Goal: Task Accomplishment & Management: Complete application form

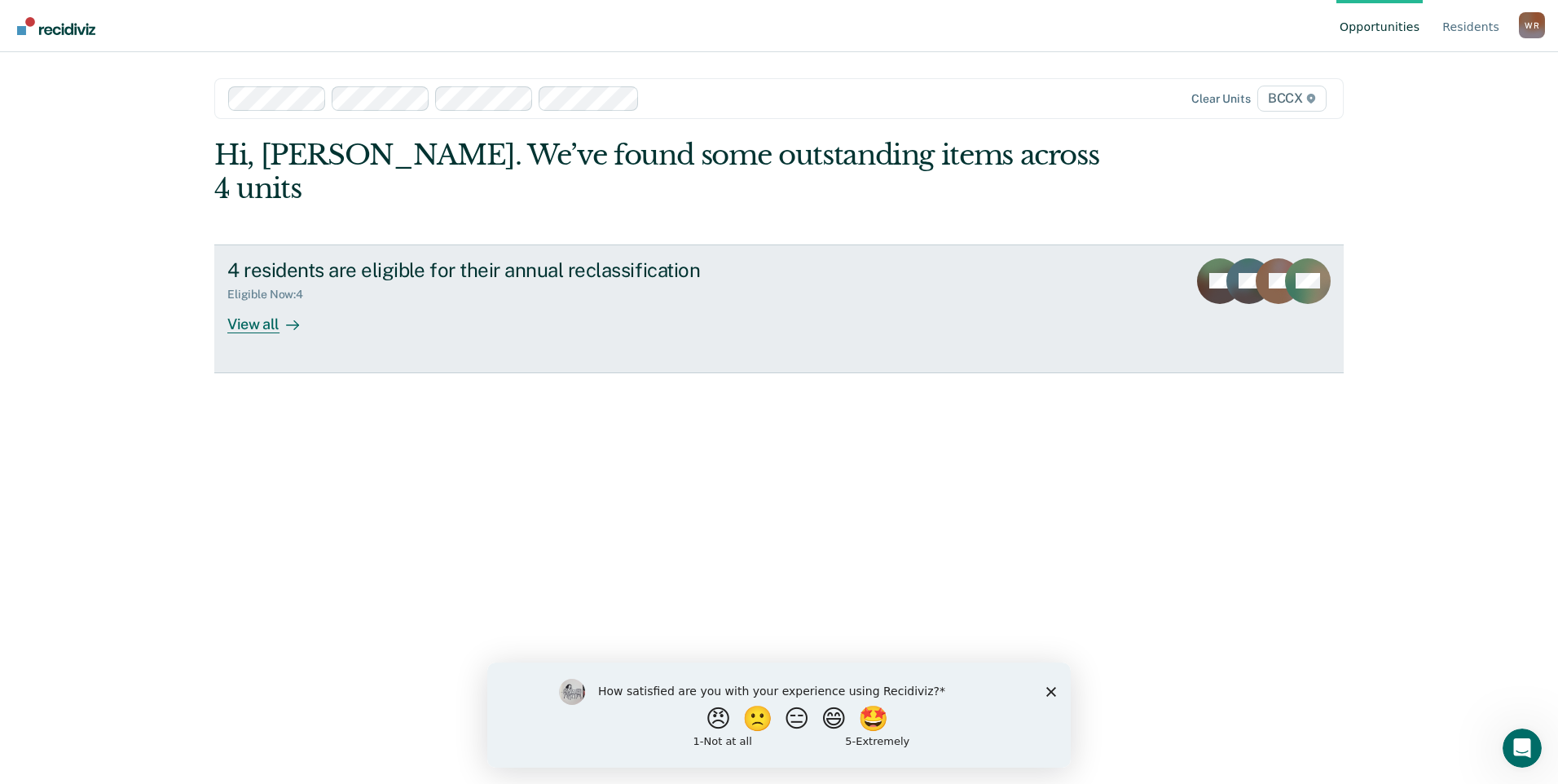
click at [287, 319] on icon at bounding box center [292, 325] width 13 height 13
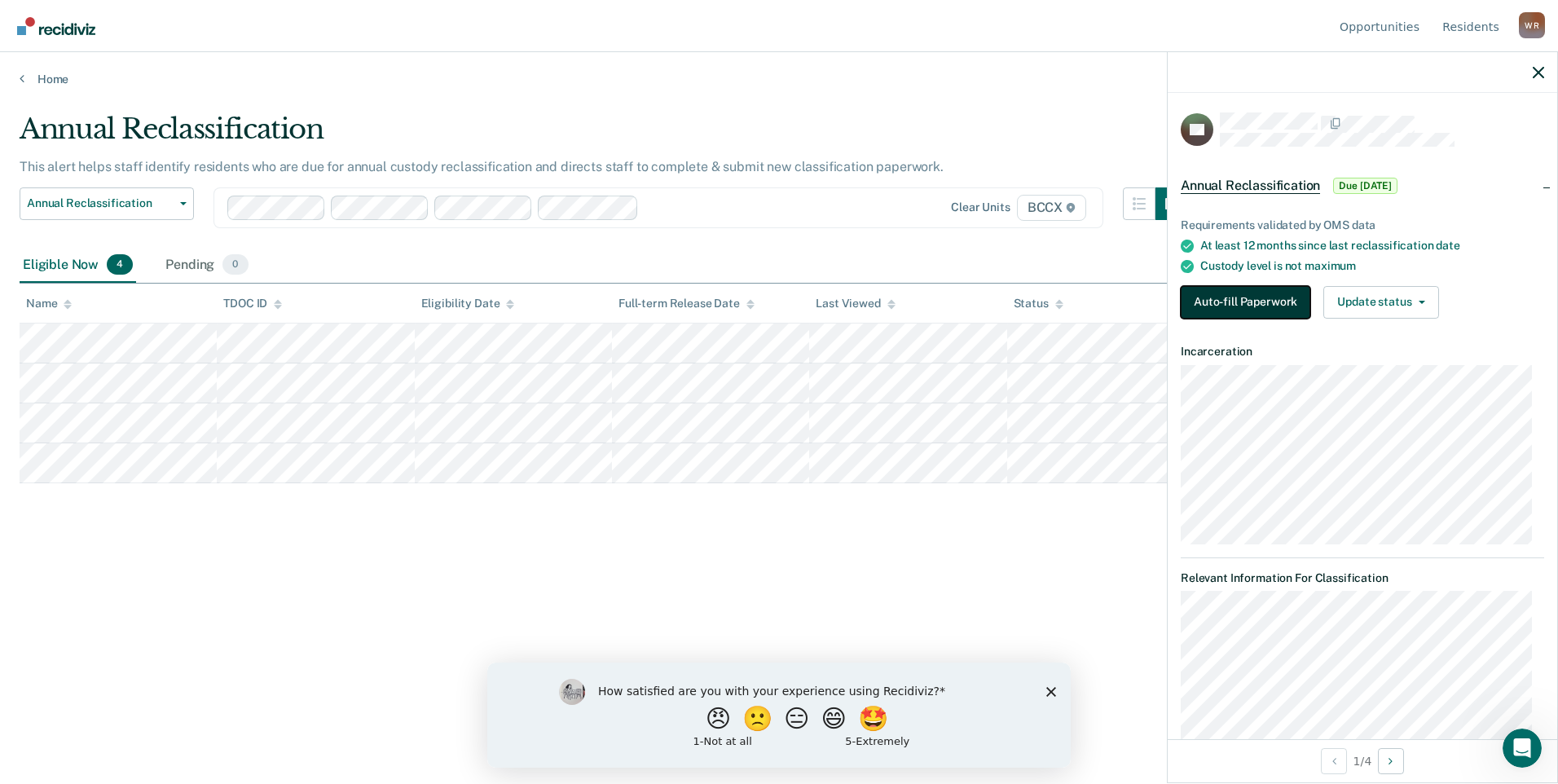
click at [1244, 309] on button "Auto-fill Paperwork" at bounding box center [1246, 302] width 130 height 32
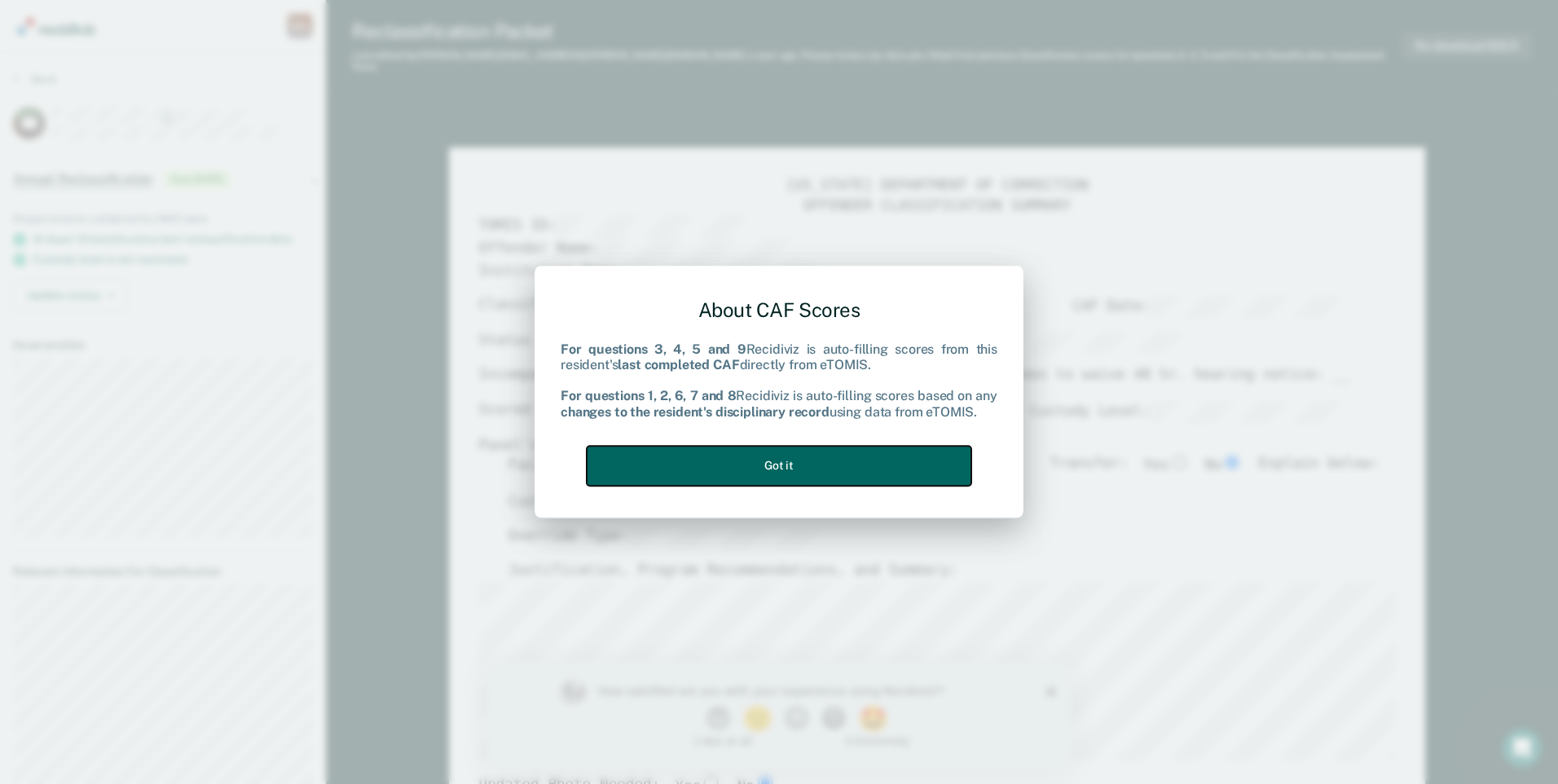
click at [898, 459] on button "Got it" at bounding box center [779, 465] width 385 height 40
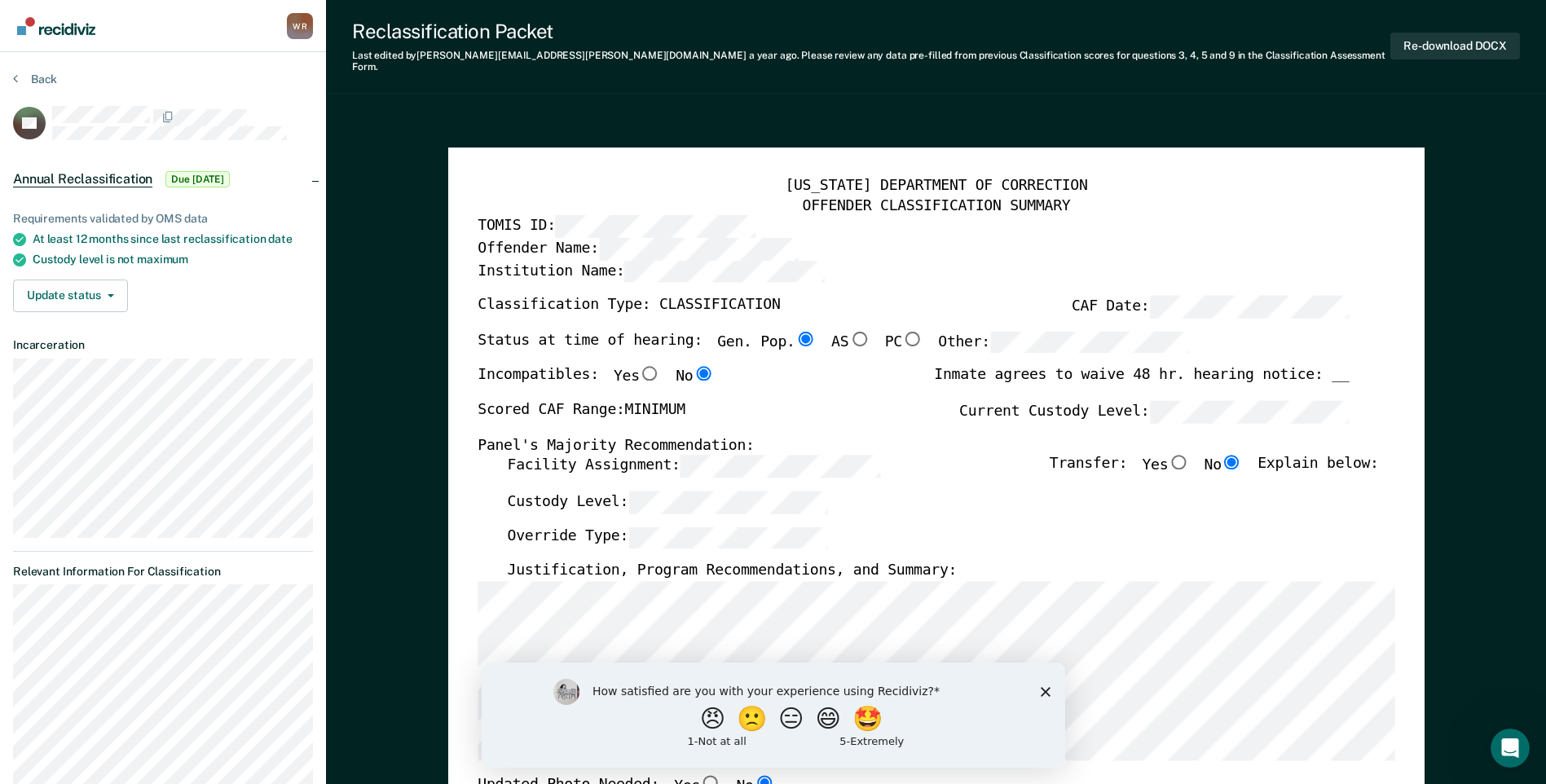
click at [1038, 687] on div "How satisfied are you with your experience using Recidiviz? 😠 🙁 😑 😄 🤩 1 - Not a…" at bounding box center [772, 714] width 583 height 105
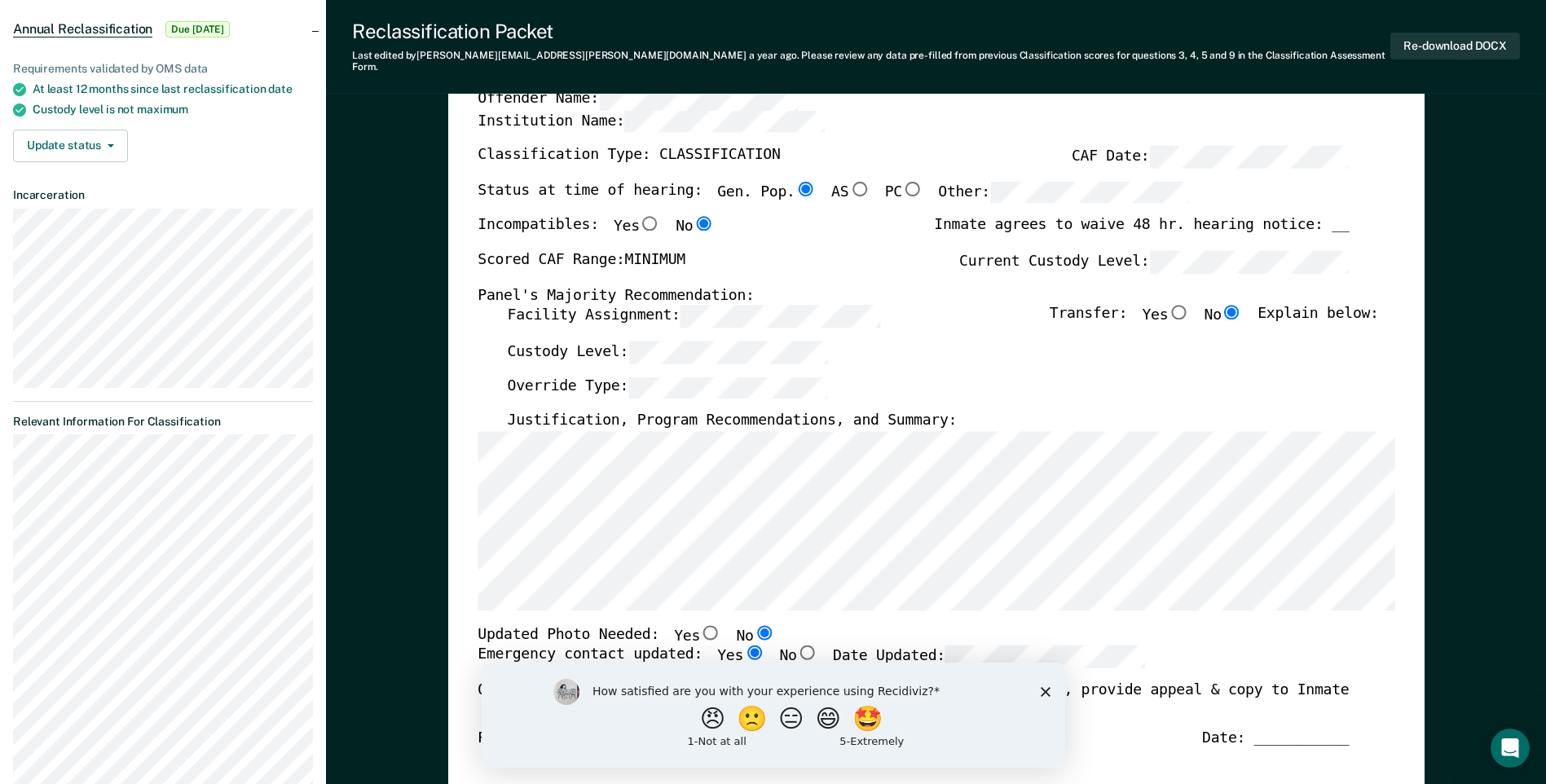
scroll to position [163, 0]
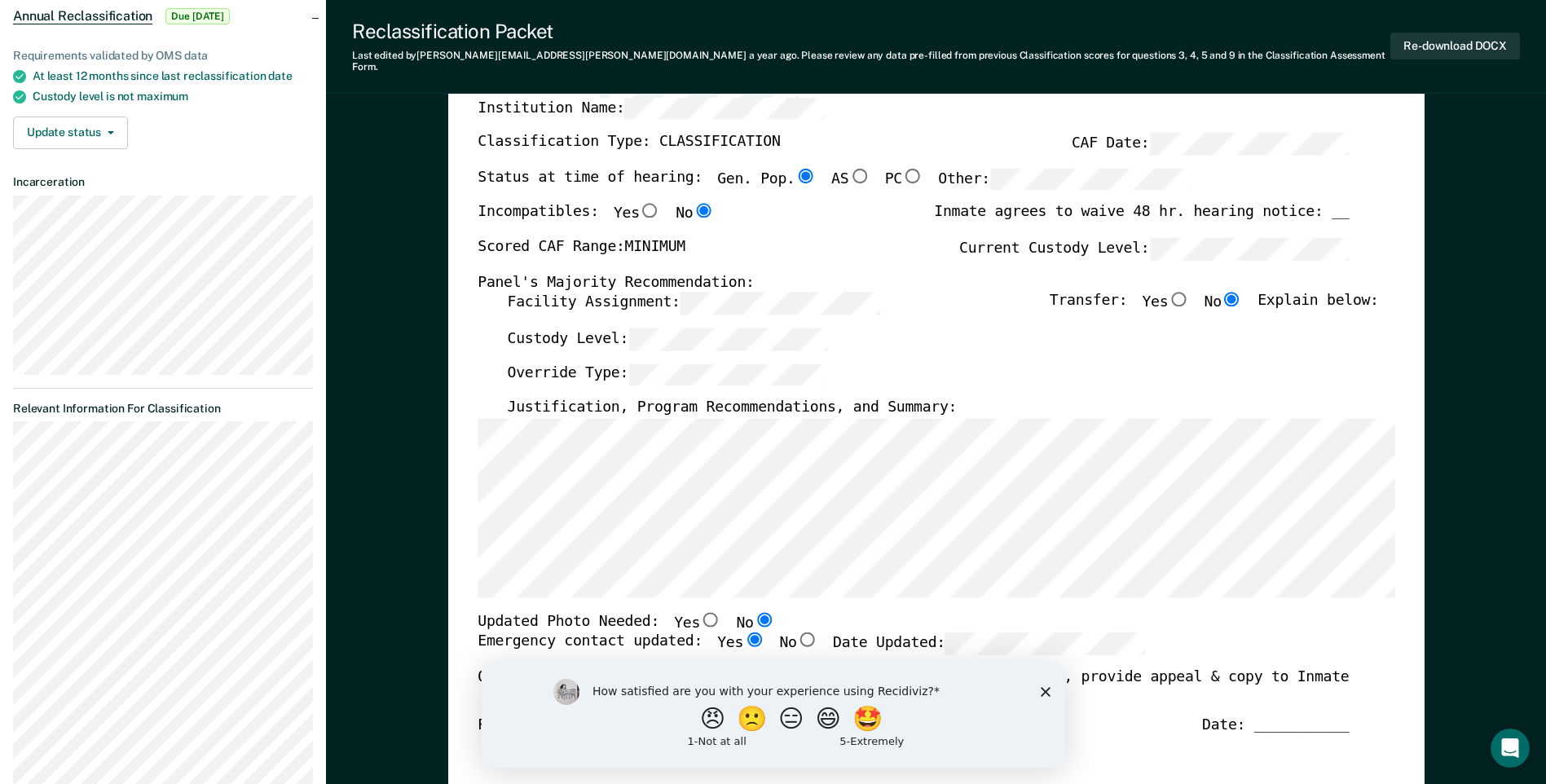
click at [1040, 692] on icon "Close survey" at bounding box center [1044, 690] width 9 height 9
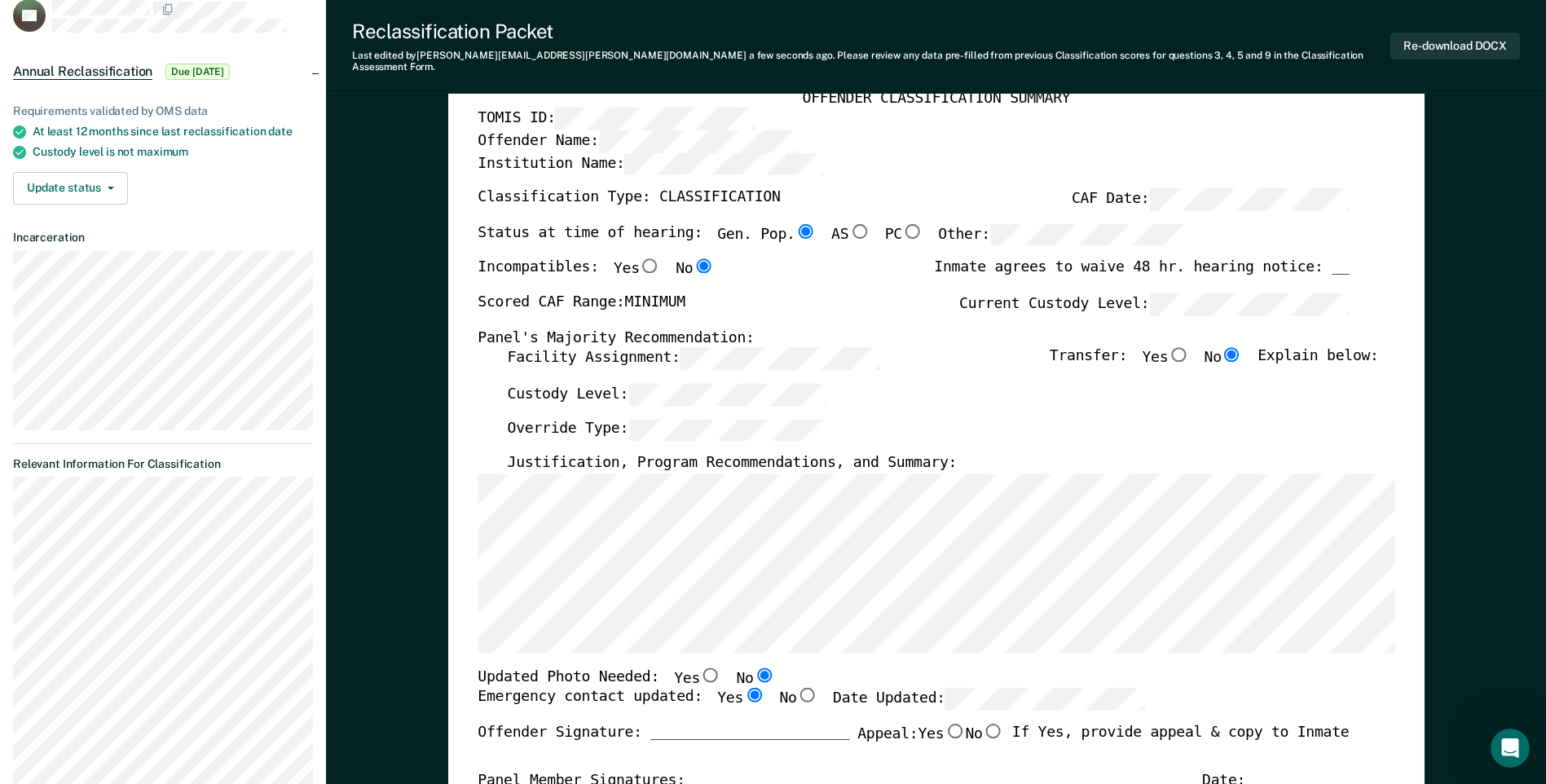
scroll to position [0, 0]
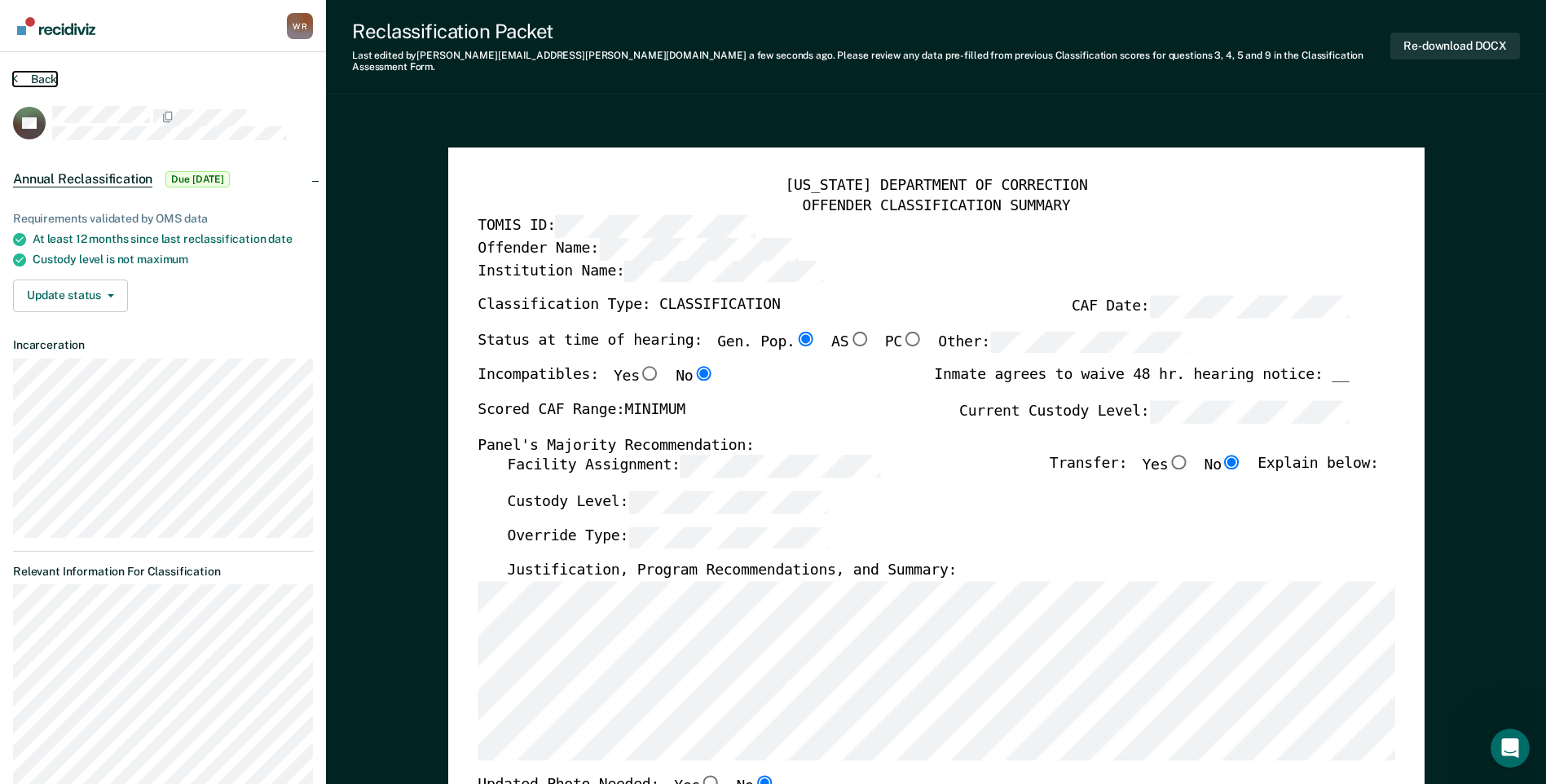
click at [34, 77] on button "Back" at bounding box center [34, 79] width 44 height 15
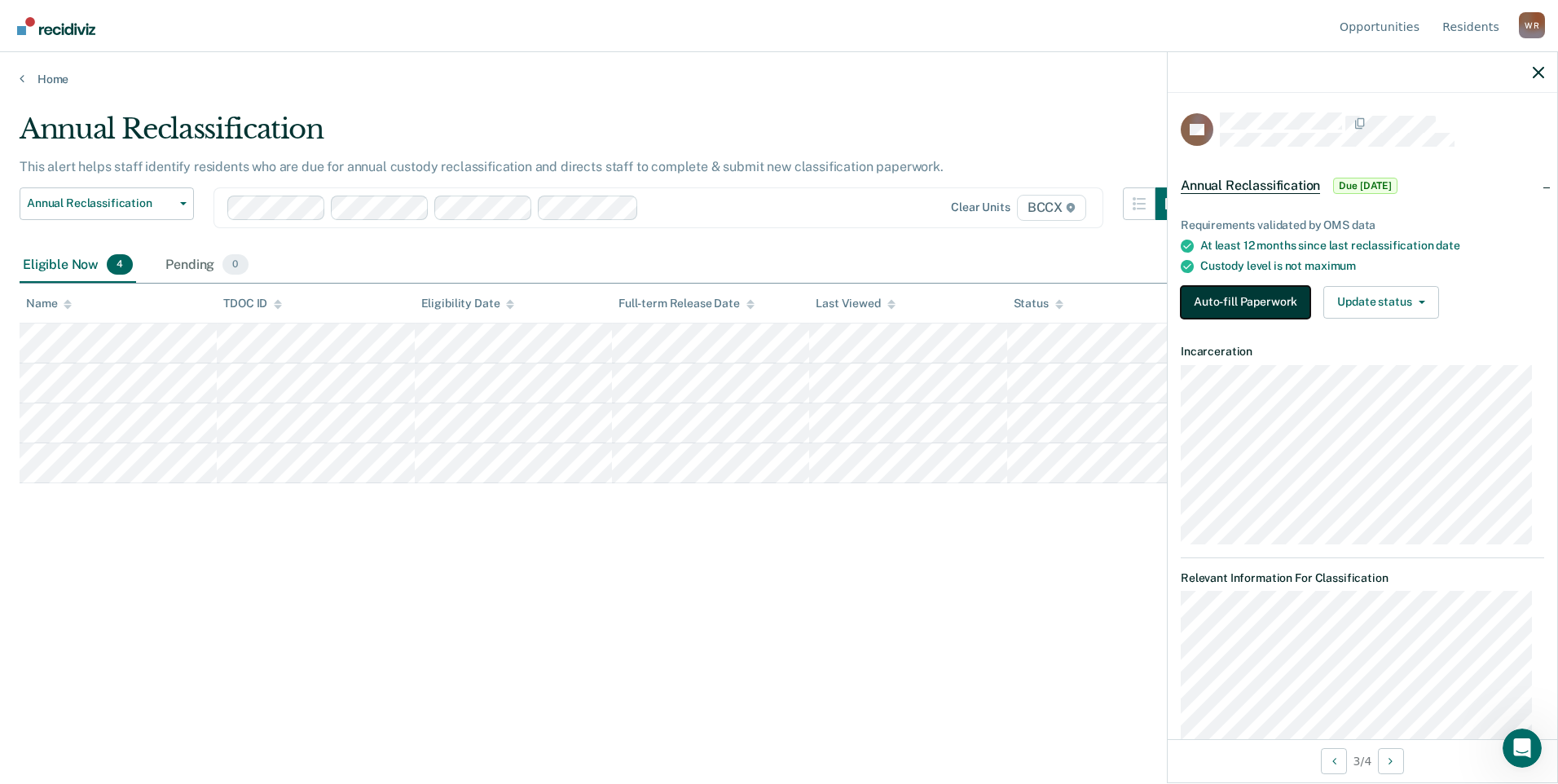
click at [1278, 298] on button "Auto-fill Paperwork" at bounding box center [1246, 302] width 130 height 32
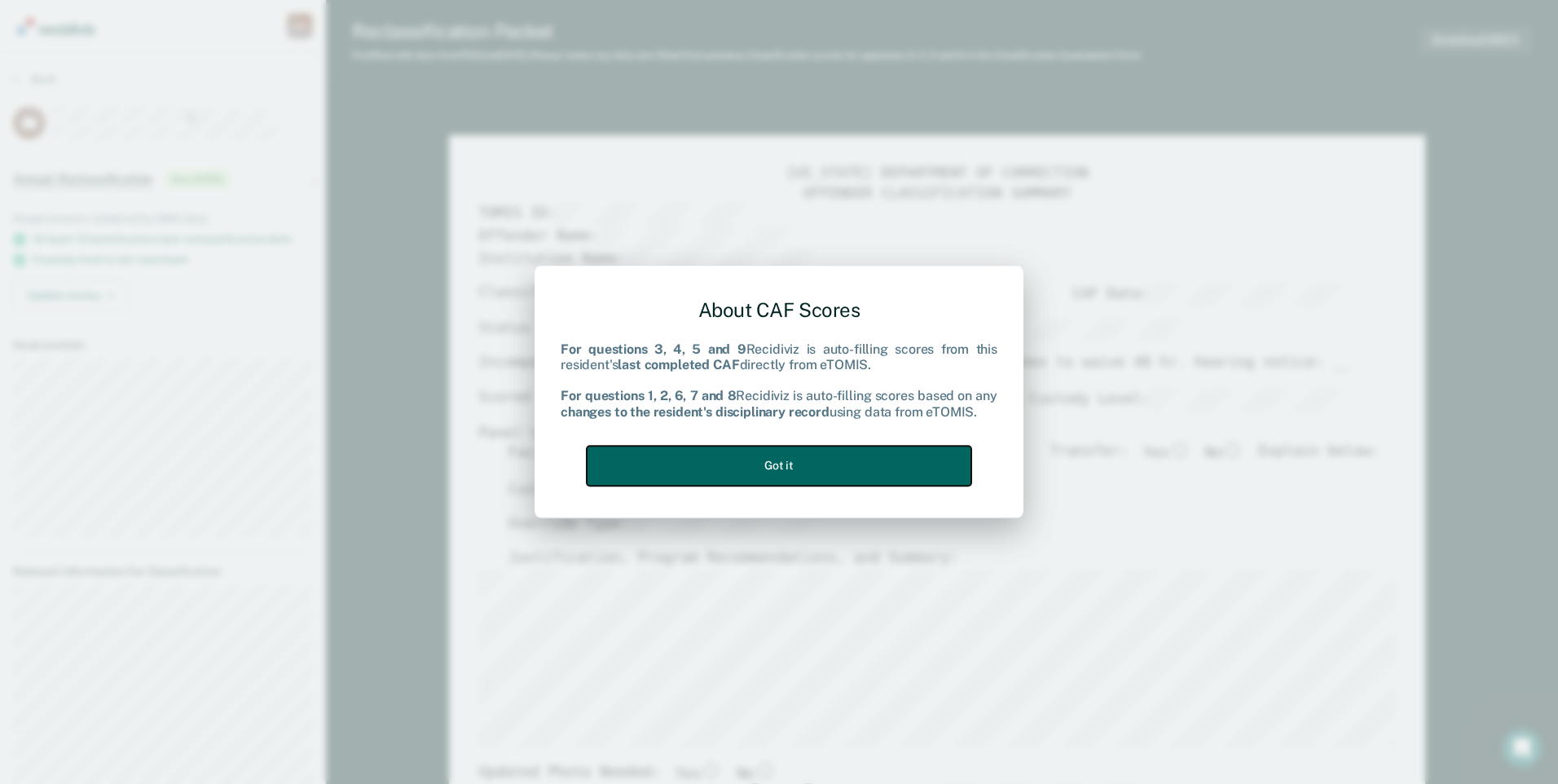
click at [906, 460] on button "Got it" at bounding box center [779, 465] width 385 height 40
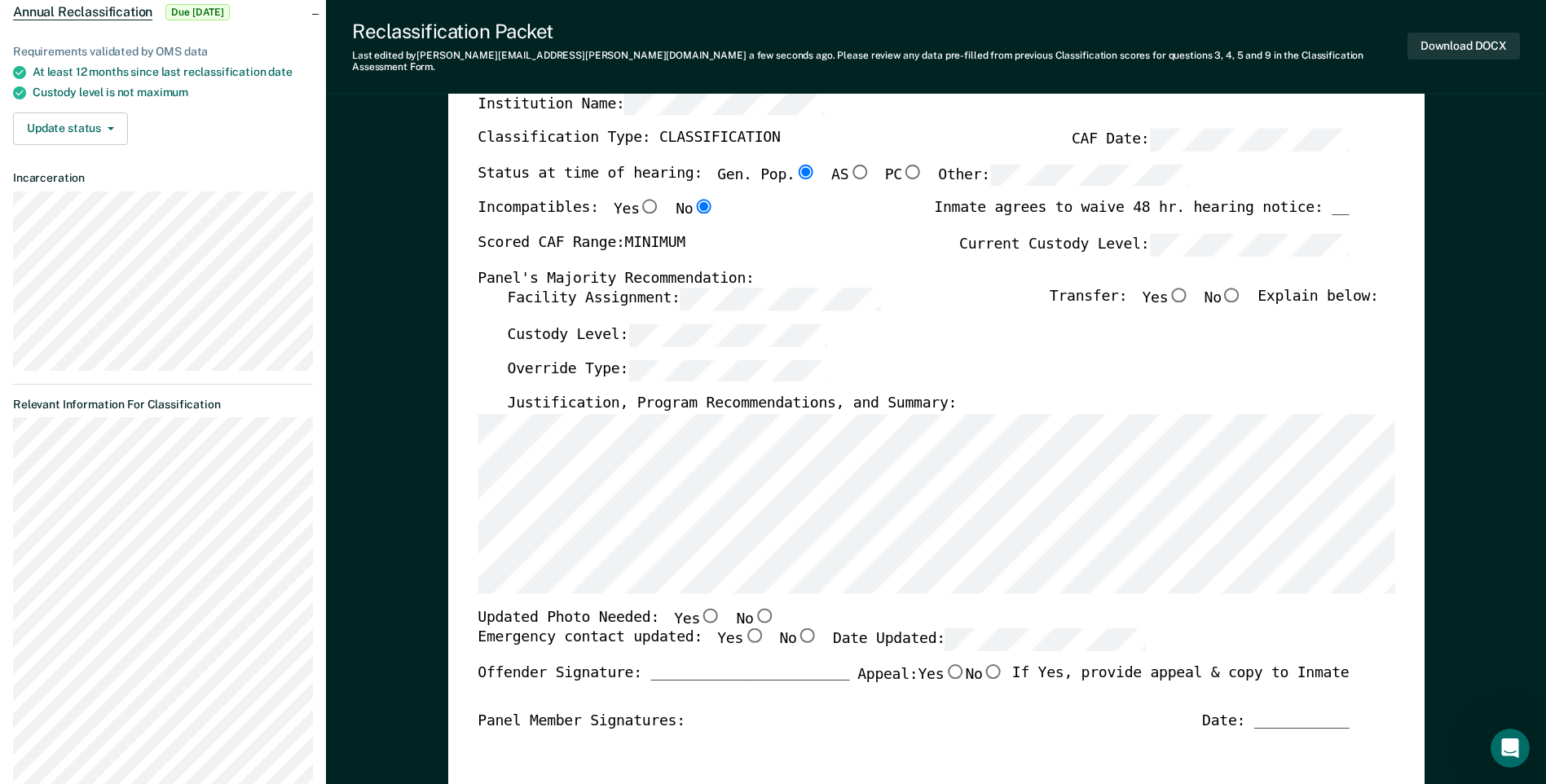
scroll to position [326, 0]
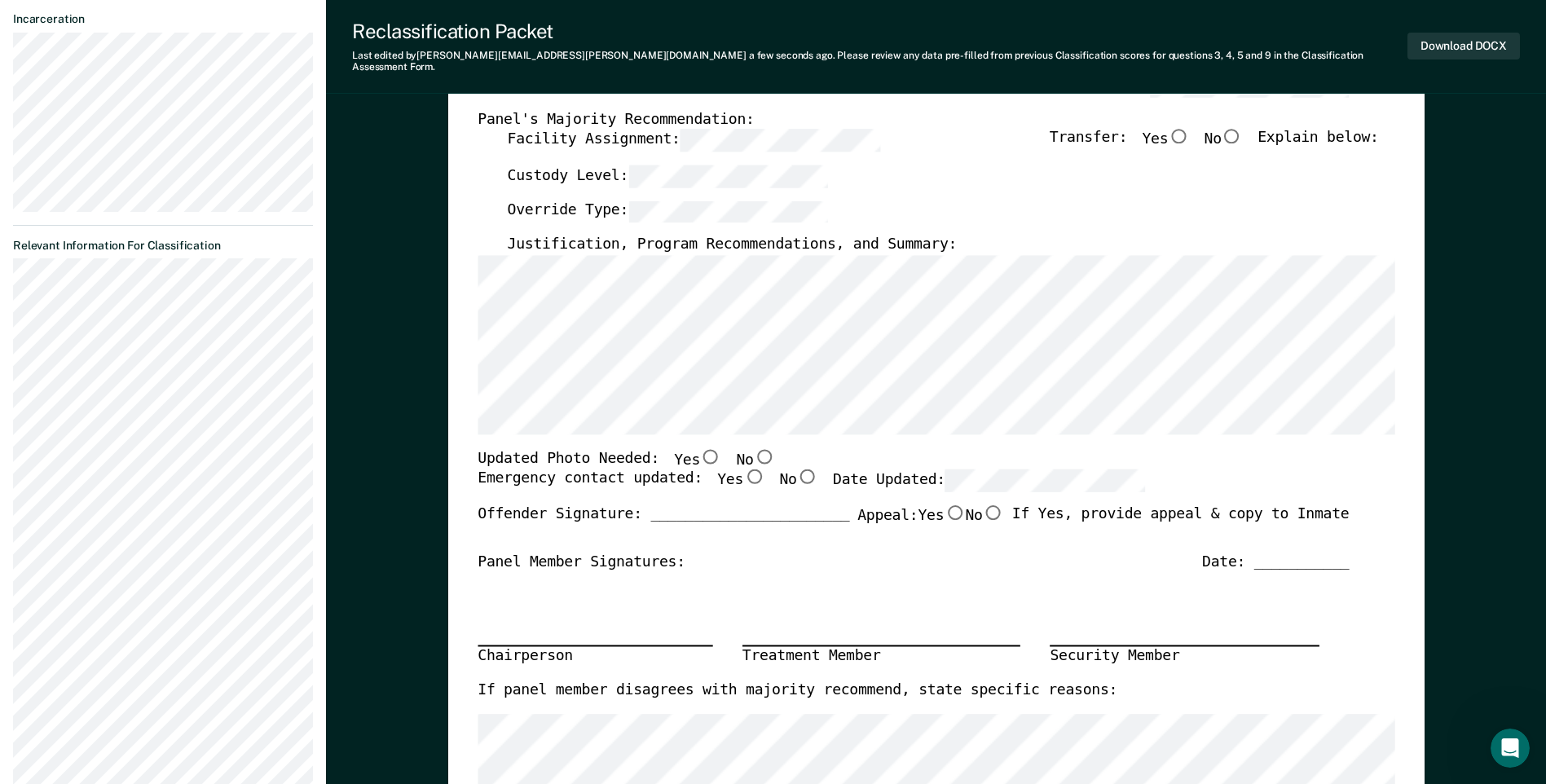
click at [753, 449] on input "No" at bounding box center [764, 456] width 21 height 15
type textarea "x"
radio input "true"
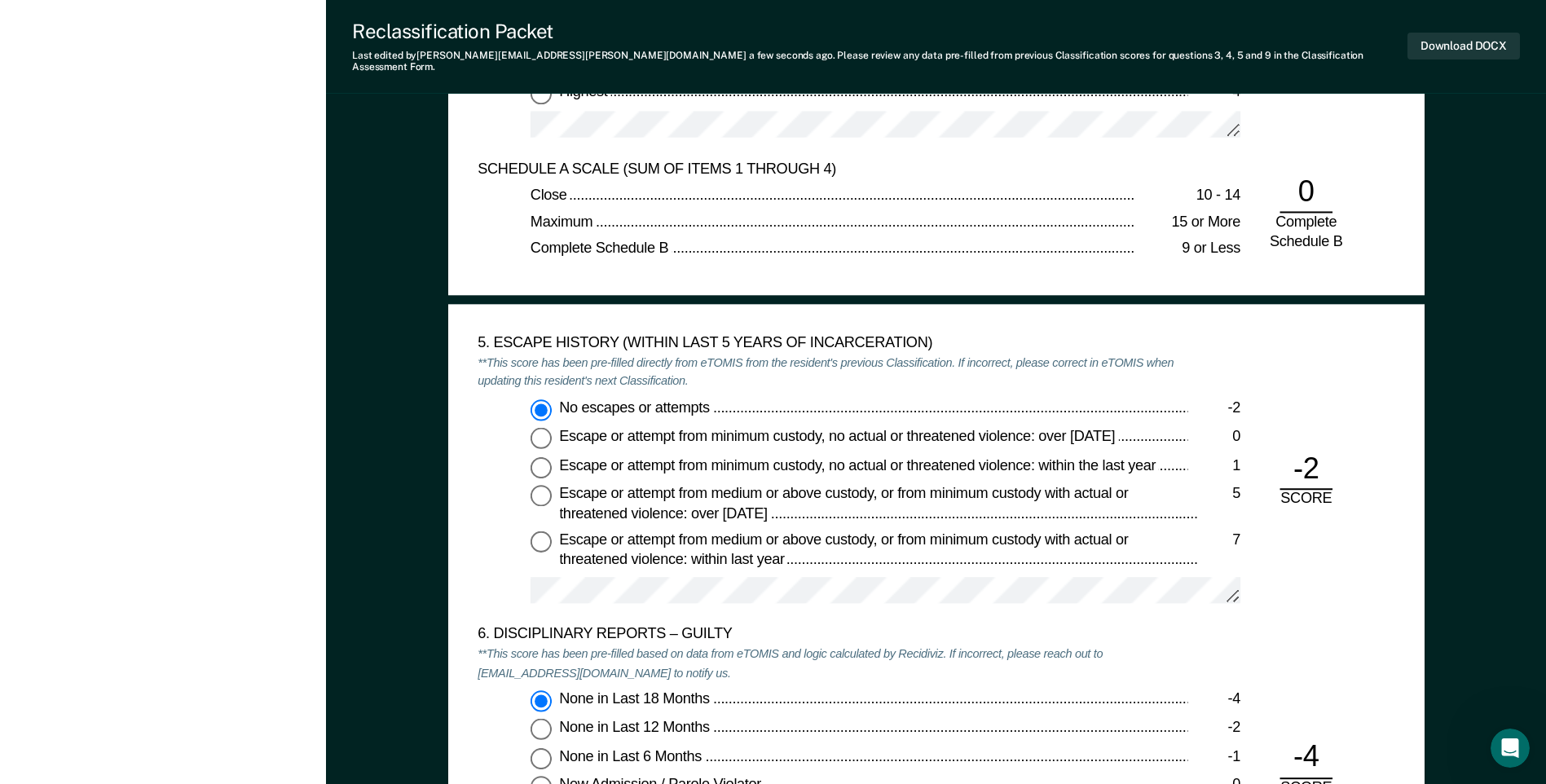
scroll to position [2689, 0]
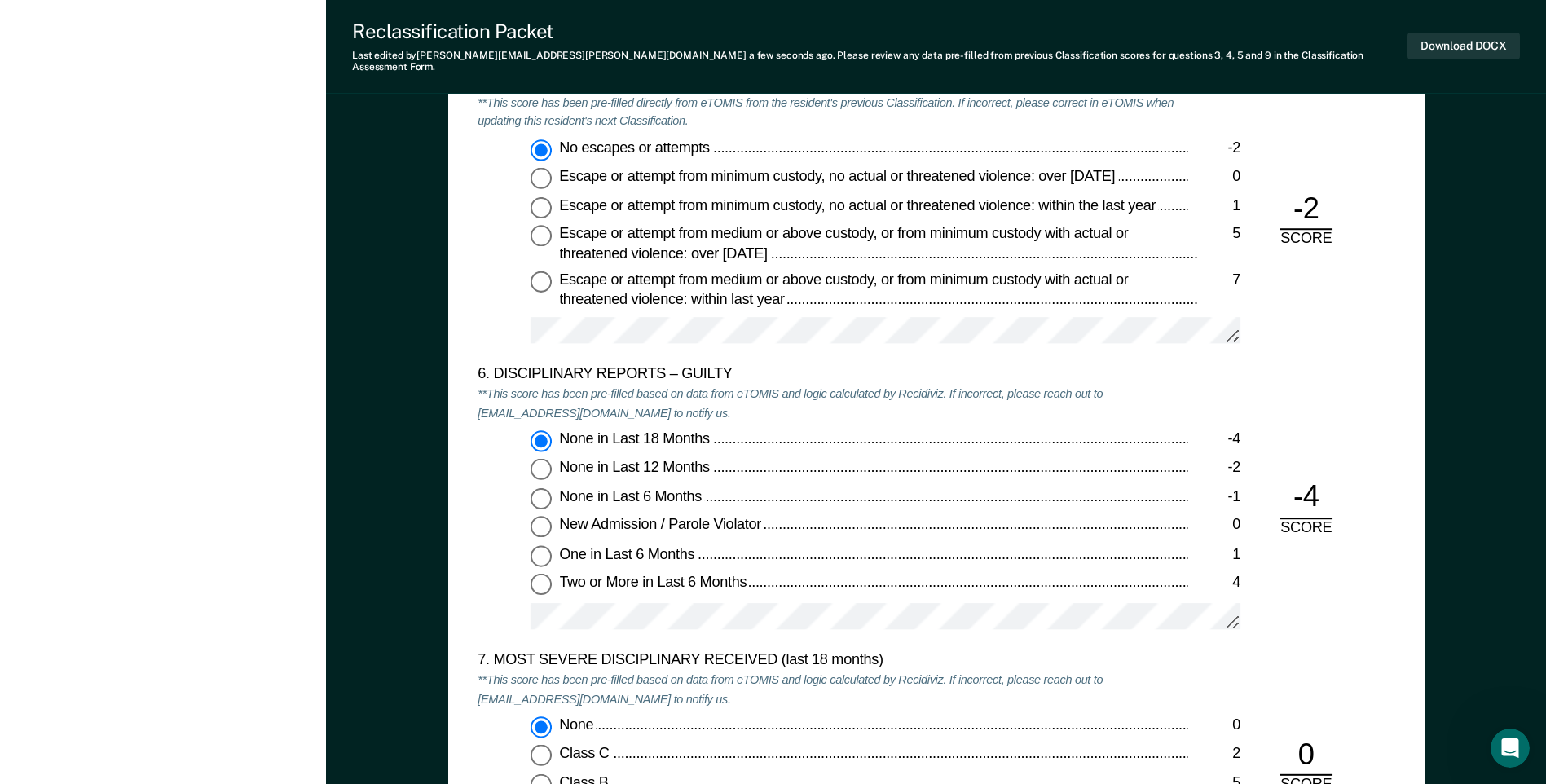
click at [640, 459] on span "None in Last 12 Months" at bounding box center [635, 467] width 153 height 16
click at [552, 459] on input "None in Last 12 Months -2" at bounding box center [540, 469] width 21 height 21
type textarea "x"
radio input "false"
radio input "true"
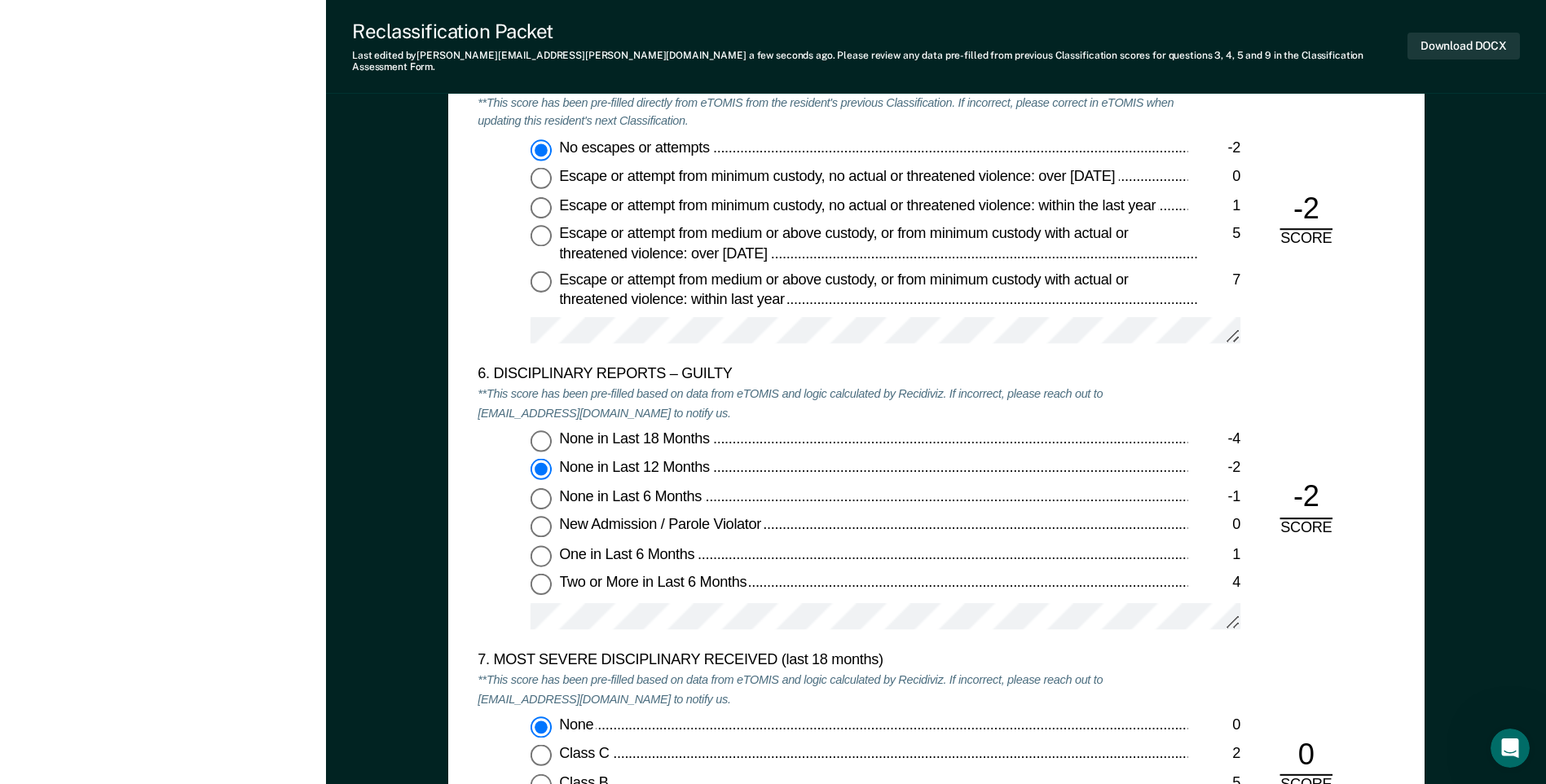
click at [673, 430] on span "None in Last 18 Months" at bounding box center [635, 438] width 153 height 16
click at [552, 430] on input "None in Last 18 Months -4" at bounding box center [540, 440] width 21 height 21
type textarea "x"
radio input "true"
radio input "false"
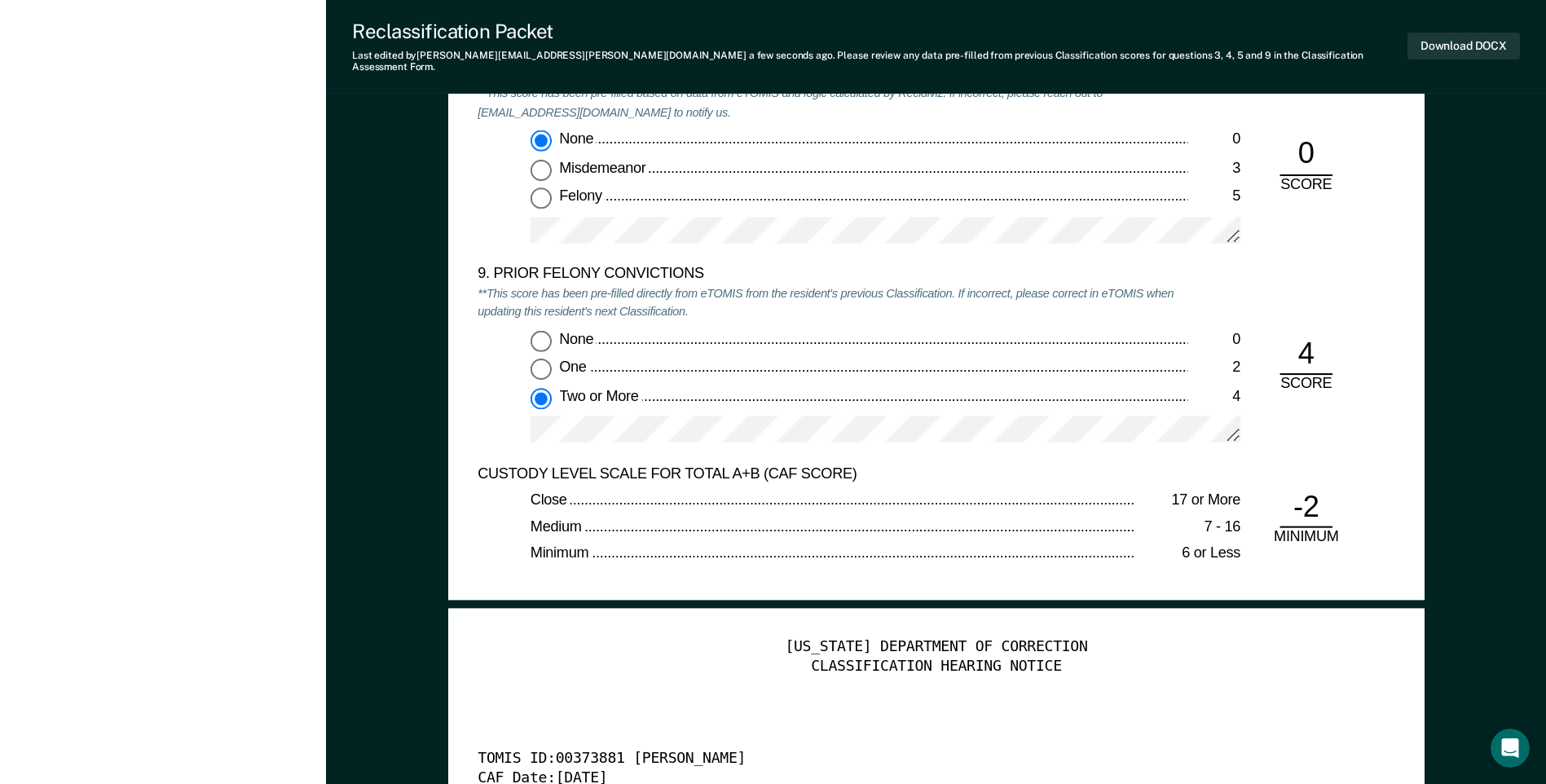
scroll to position [0, 0]
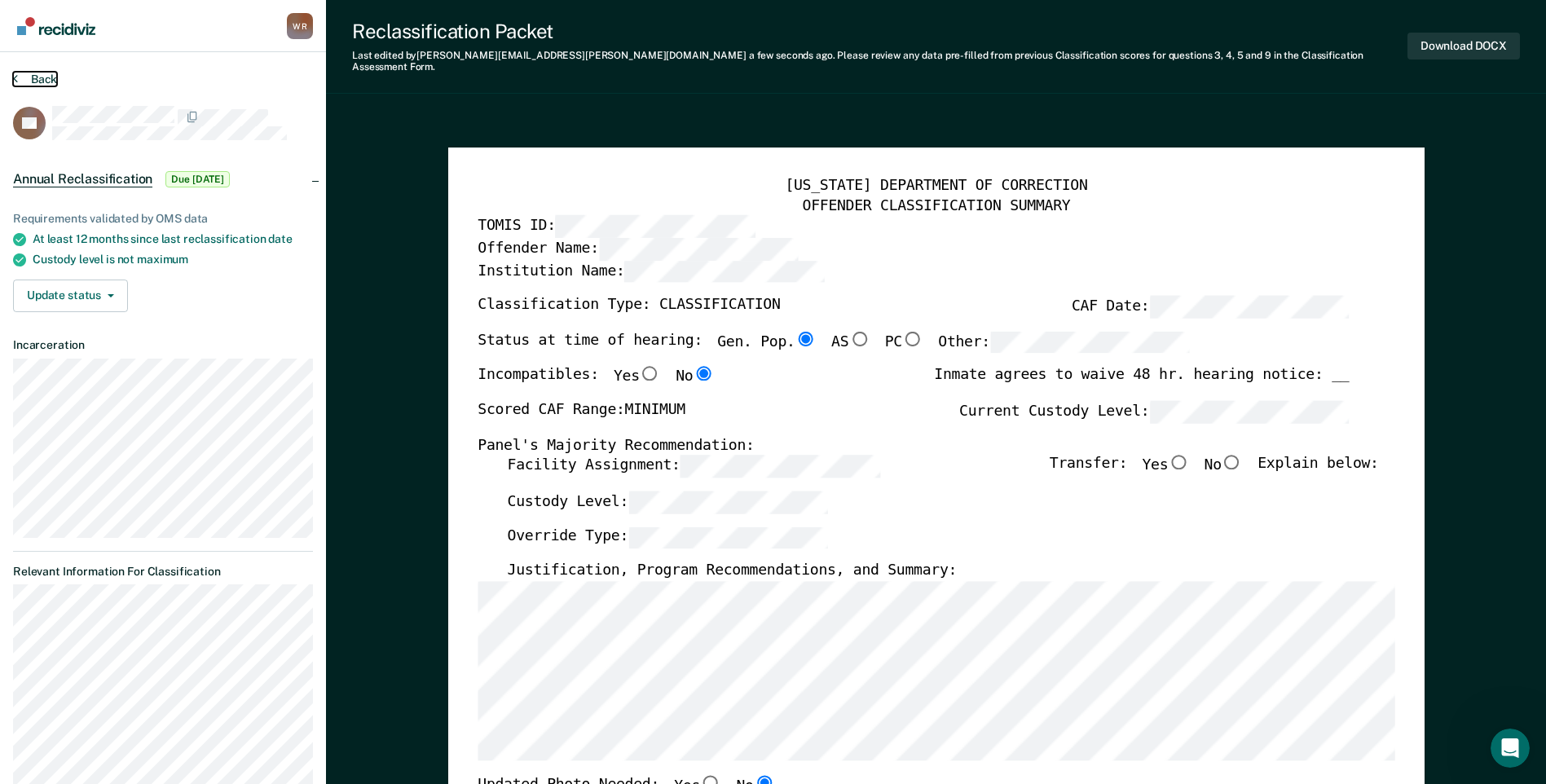
click at [27, 77] on button "Back" at bounding box center [34, 79] width 44 height 15
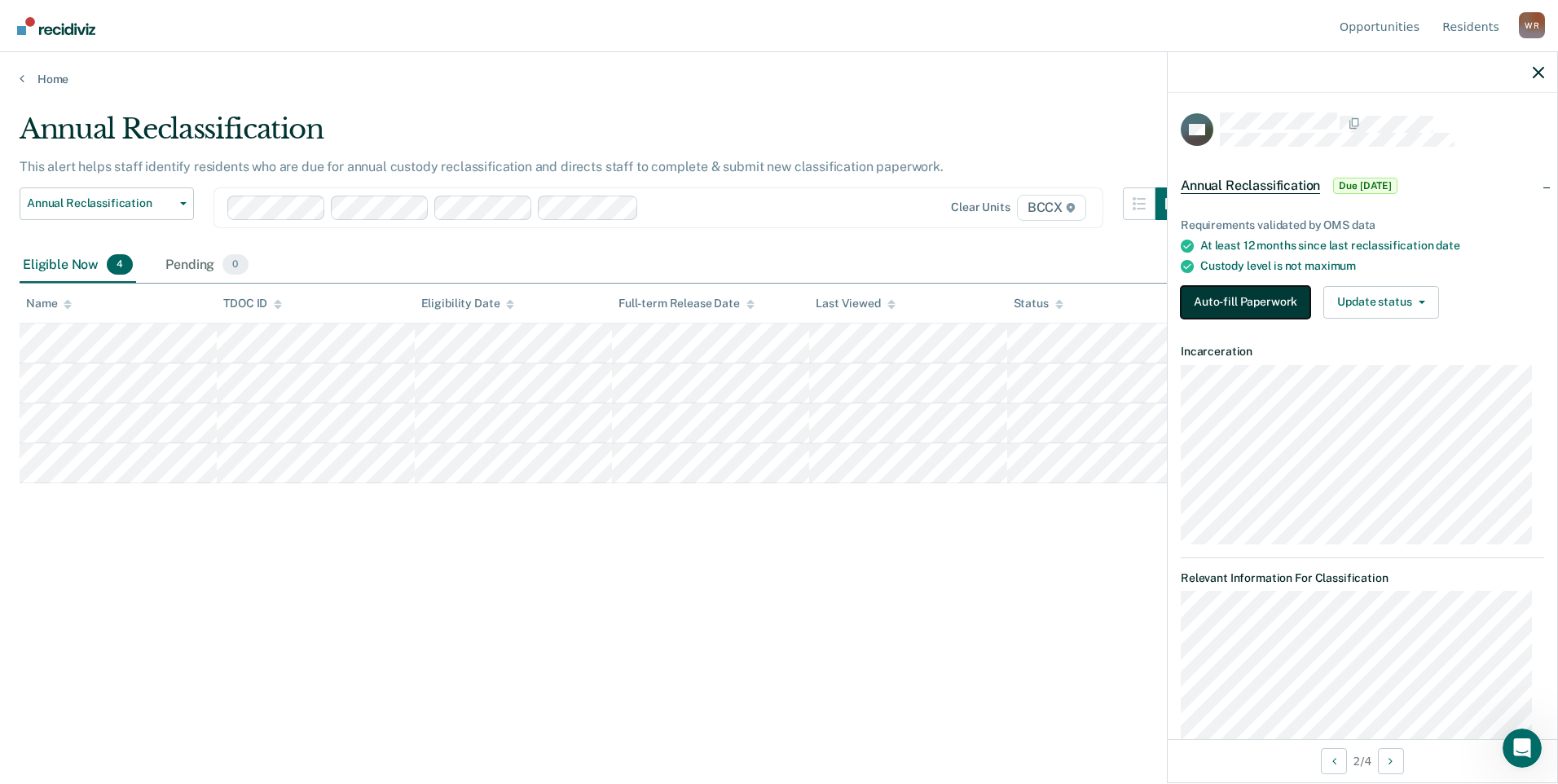
click at [1284, 299] on button "Auto-fill Paperwork" at bounding box center [1246, 302] width 130 height 32
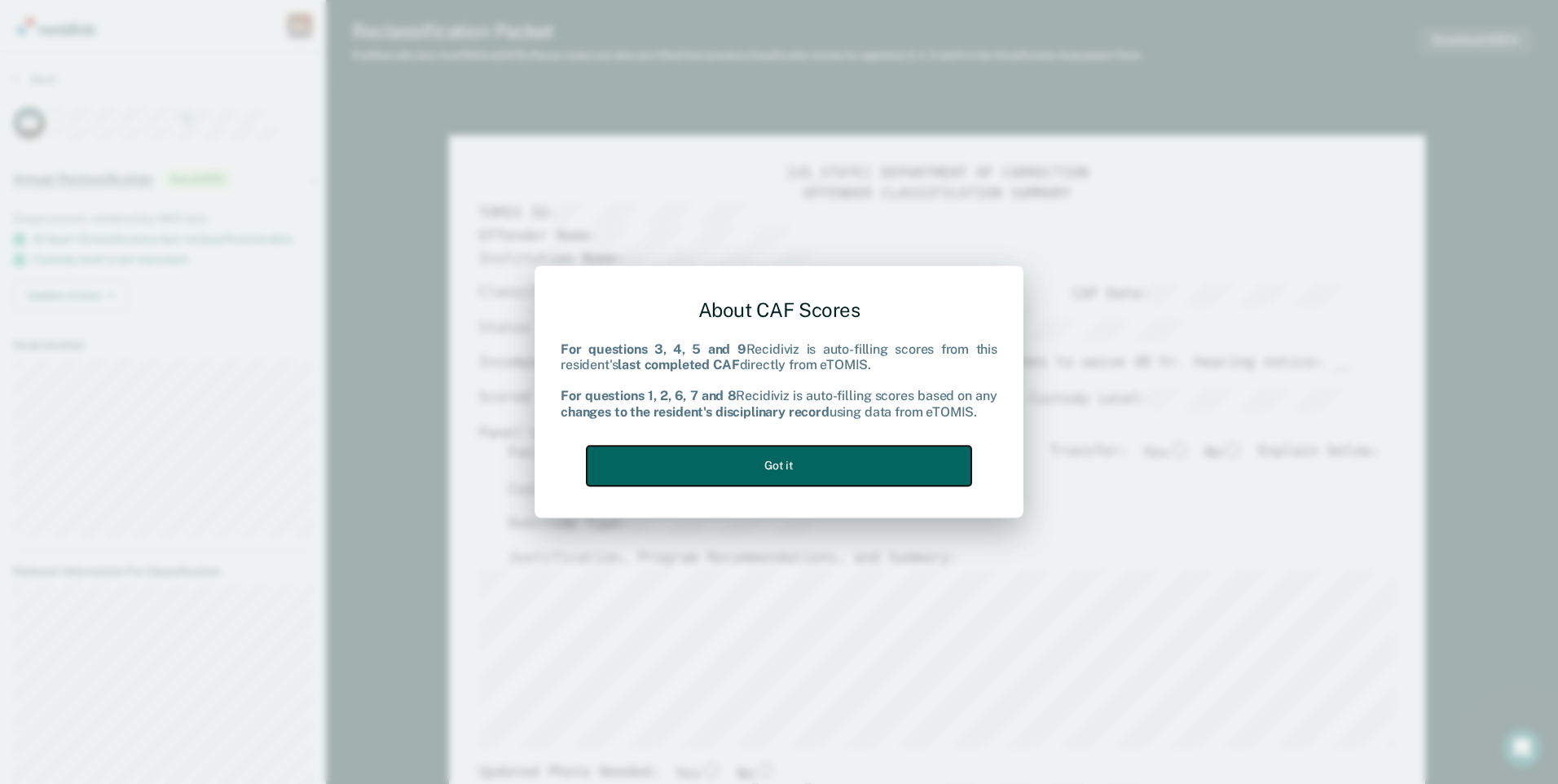
click at [874, 458] on button "Got it" at bounding box center [779, 465] width 385 height 40
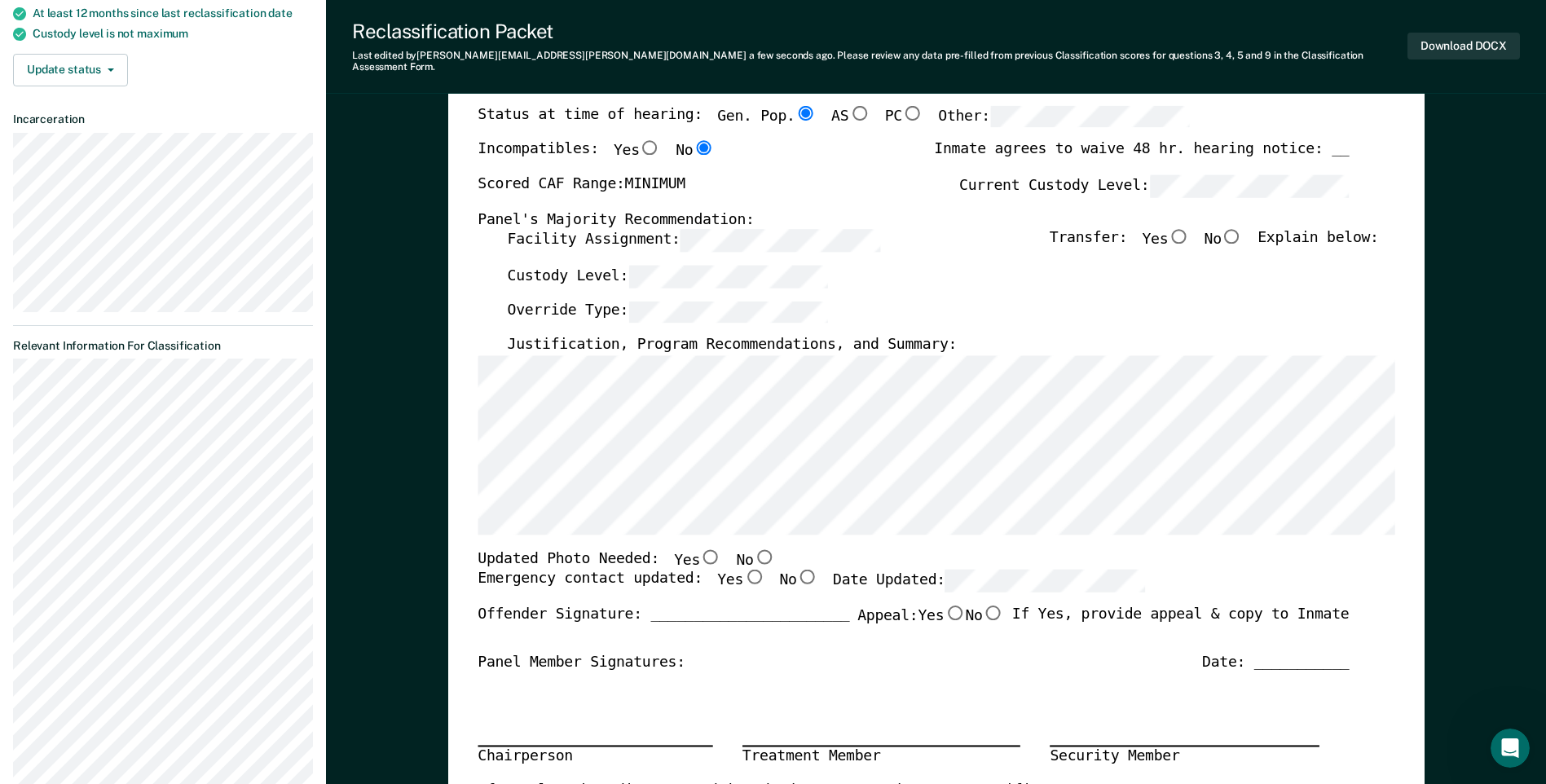
scroll to position [245, 0]
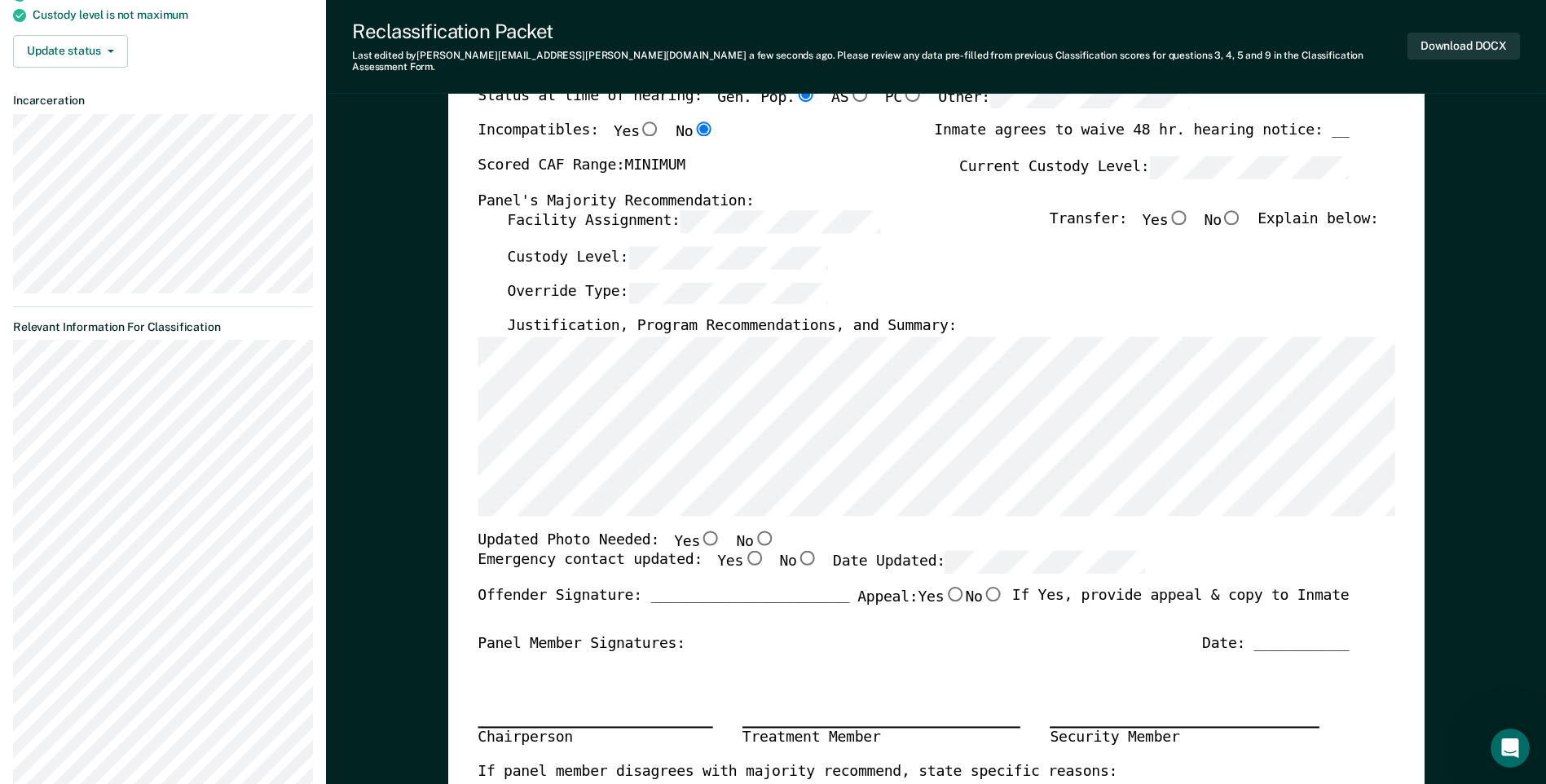
click at [753, 530] on input "No" at bounding box center [764, 537] width 21 height 15
type textarea "x"
radio input "true"
click at [796, 551] on input "No" at bounding box center [806, 557] width 21 height 15
type textarea "x"
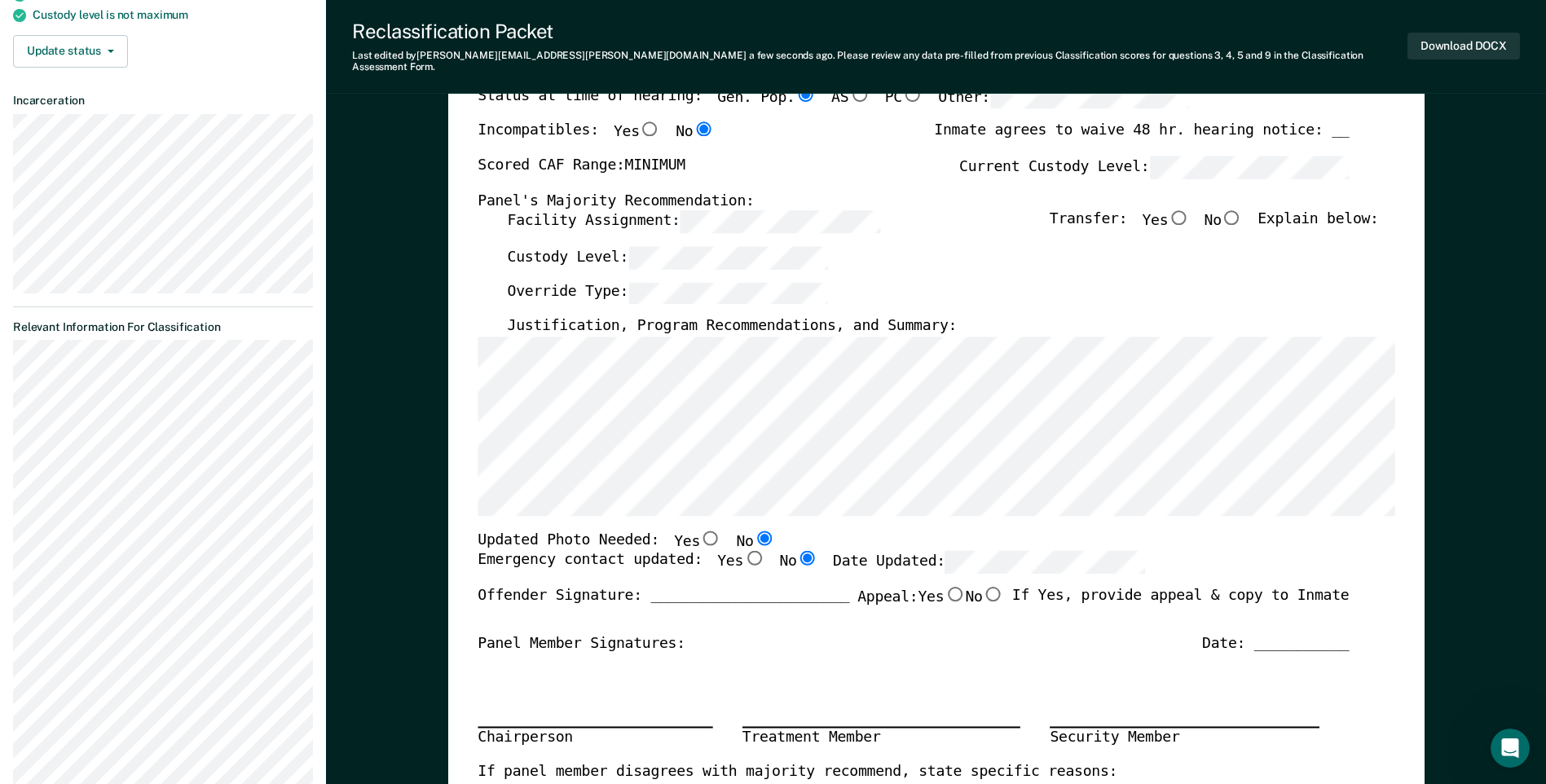
radio input "true"
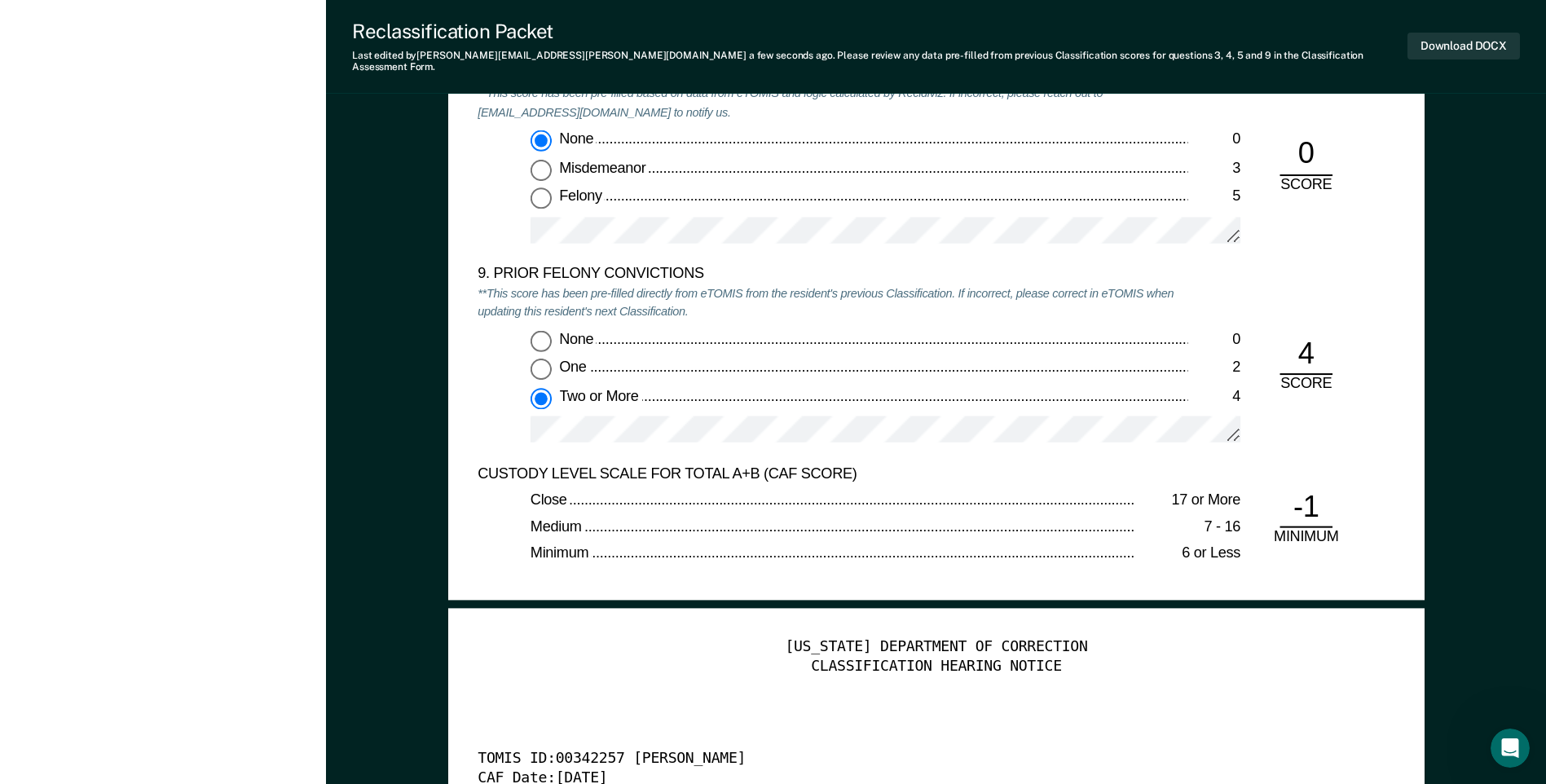
scroll to position [0, 0]
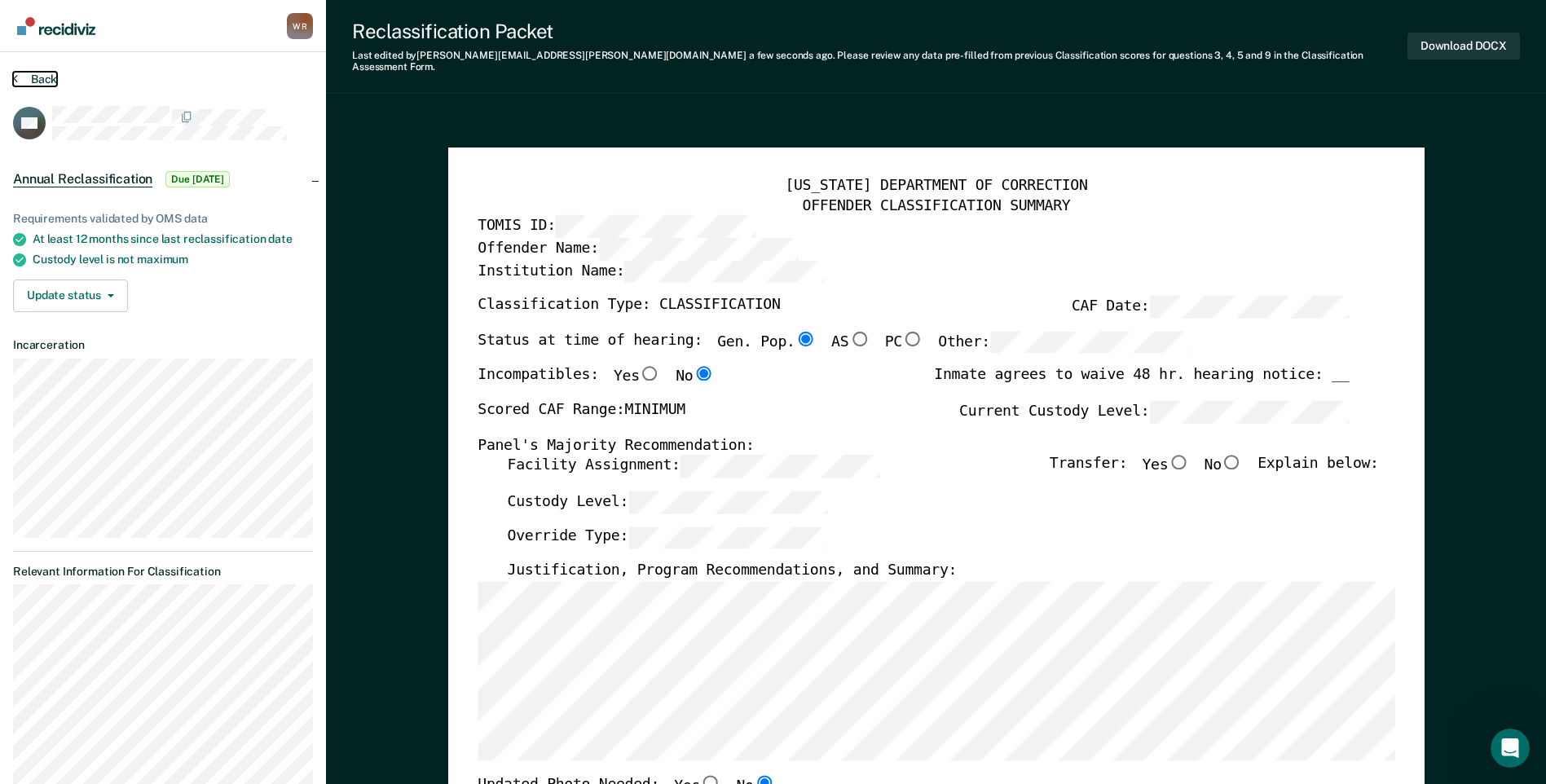
click at [22, 80] on button "Back" at bounding box center [34, 79] width 44 height 15
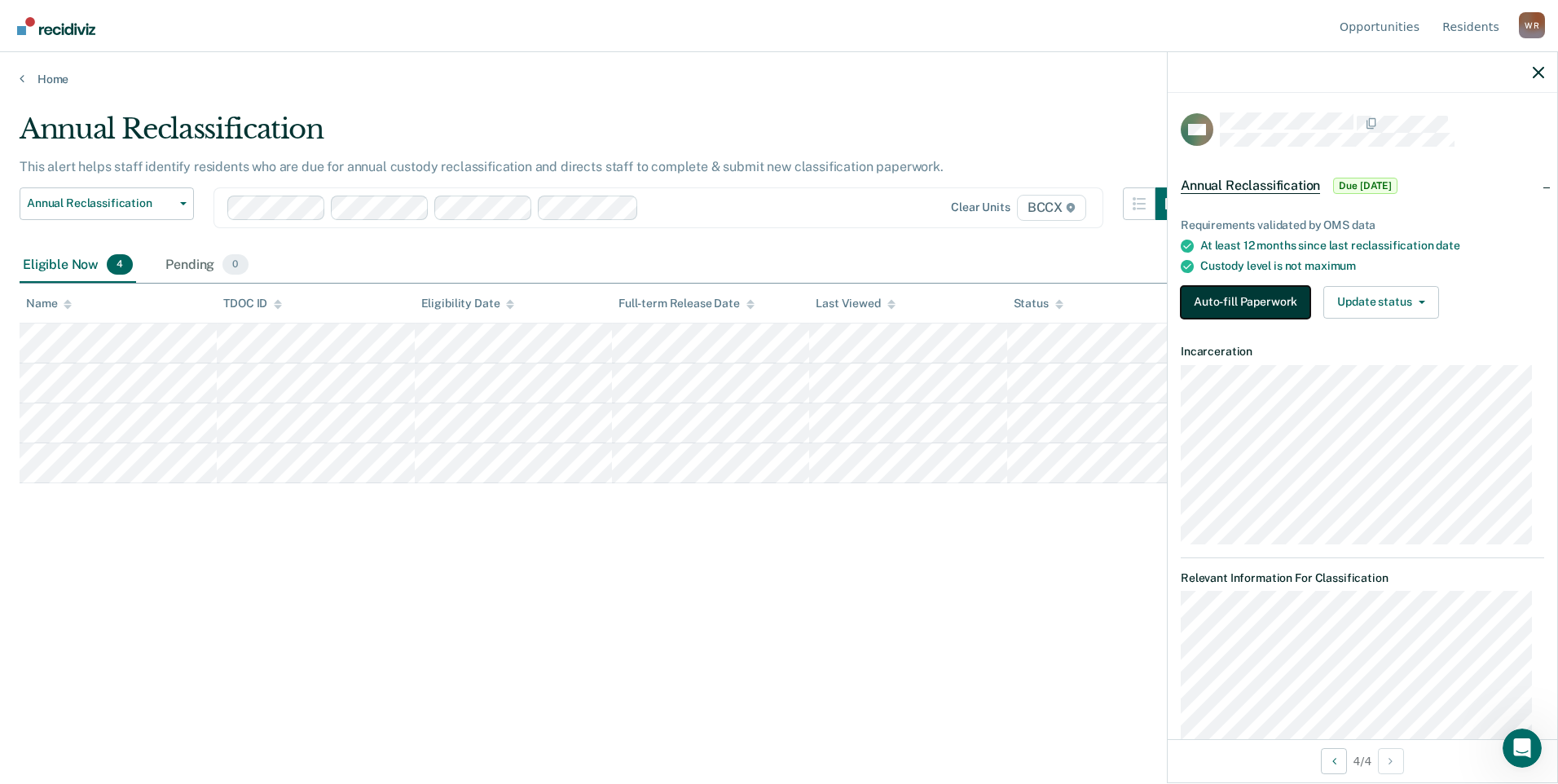
click at [1269, 296] on button "Auto-fill Paperwork" at bounding box center [1246, 302] width 130 height 32
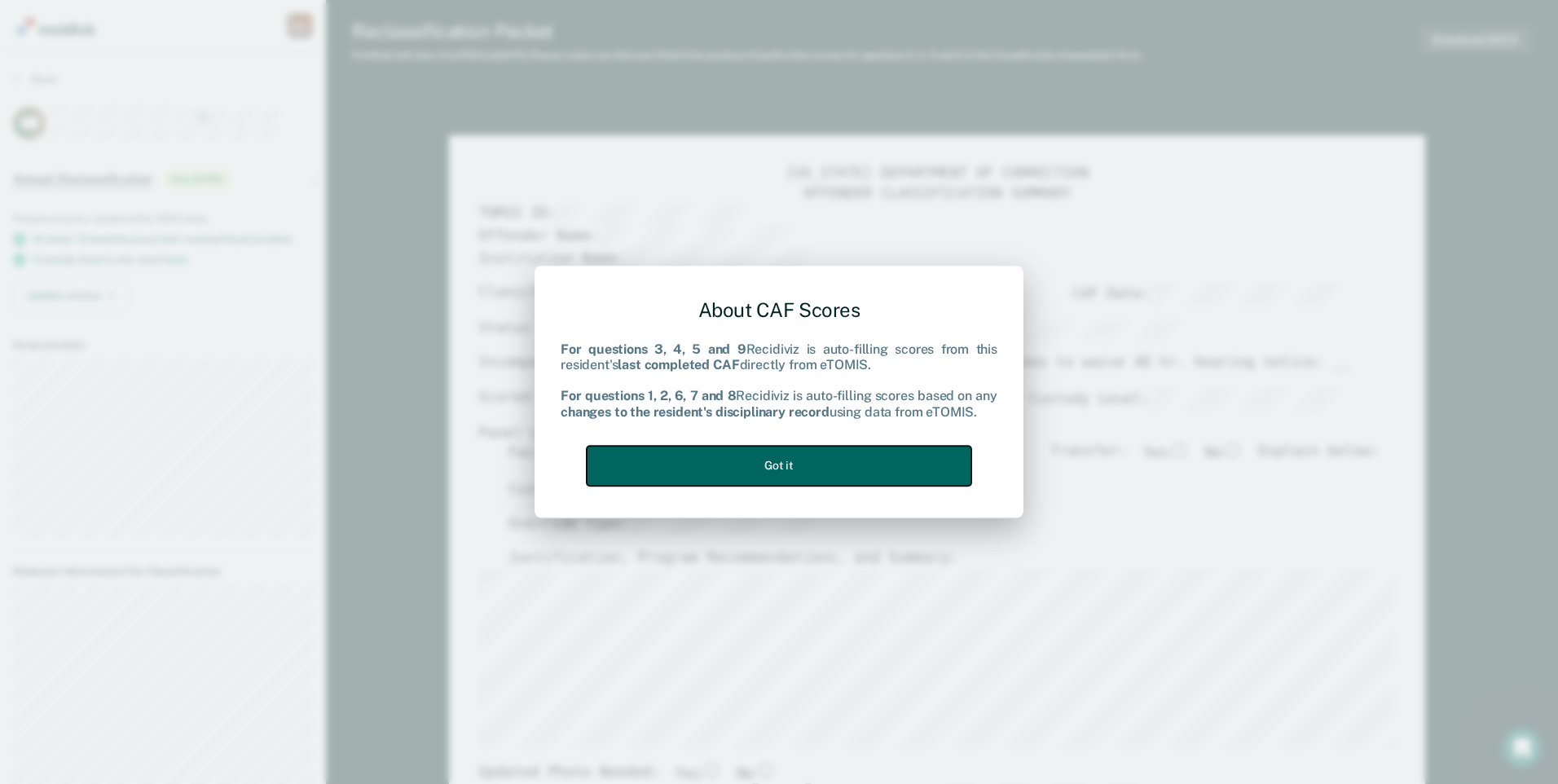
click at [781, 474] on button "Got it" at bounding box center [779, 465] width 385 height 40
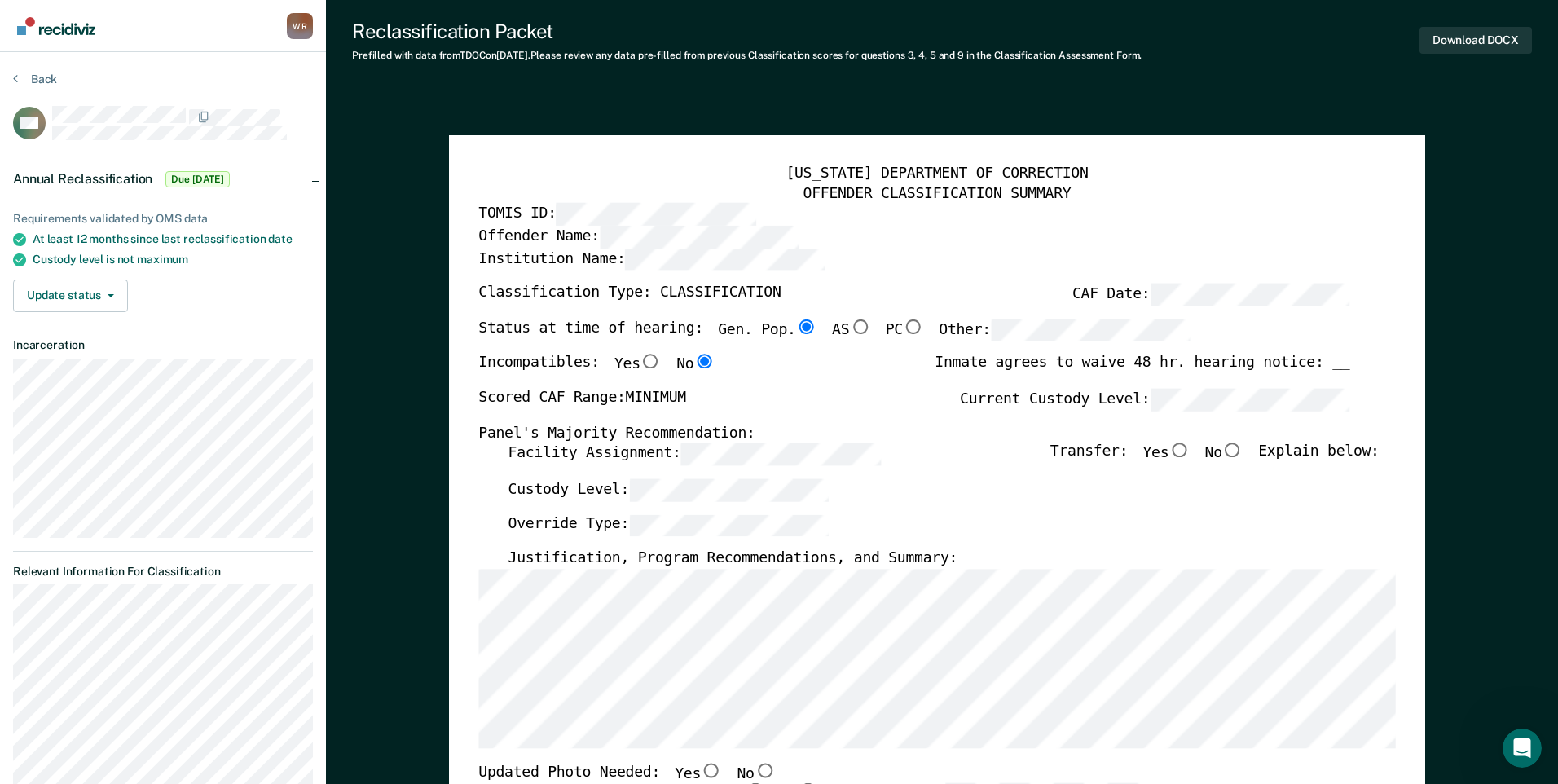
type textarea "x"
